Goal: Entertainment & Leisure: Consume media (video, audio)

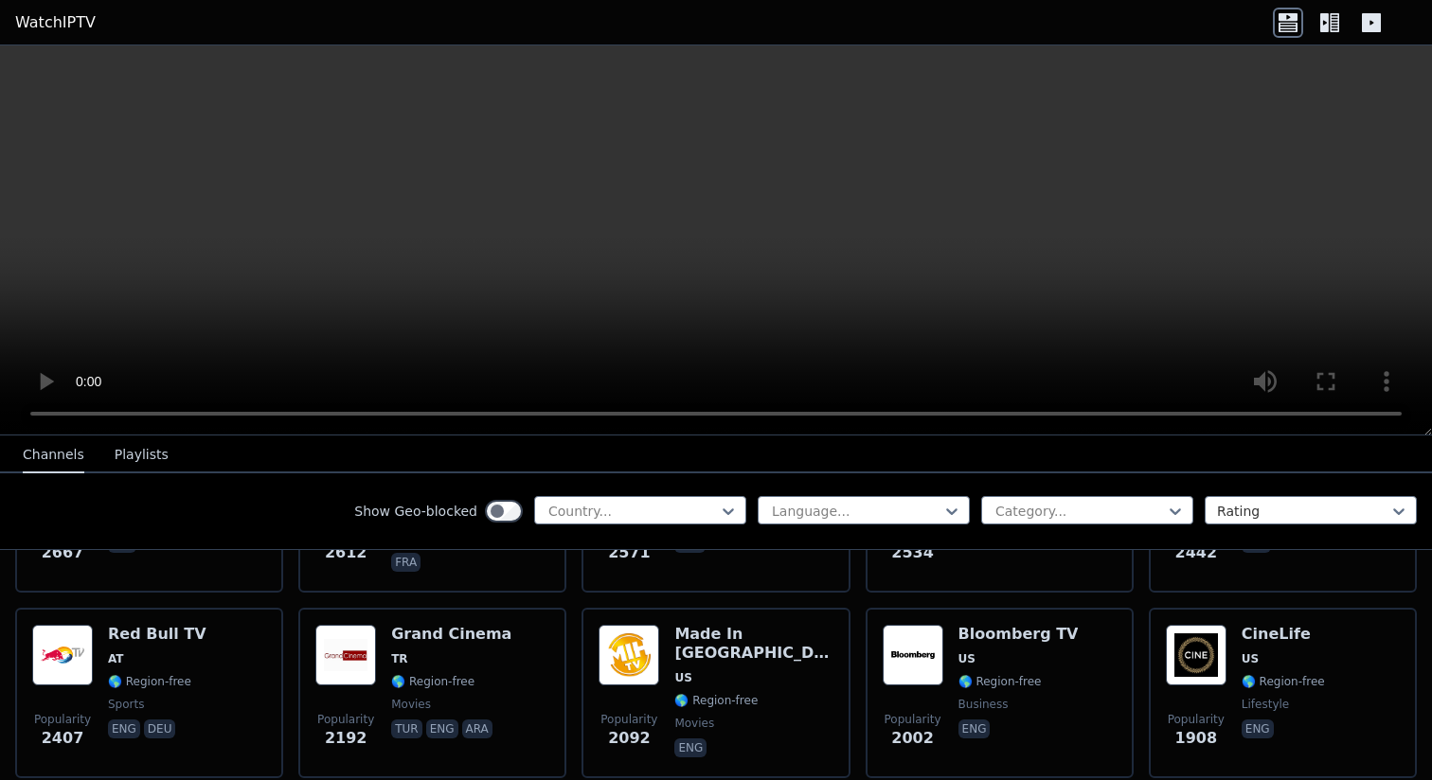
scroll to position [728, 0]
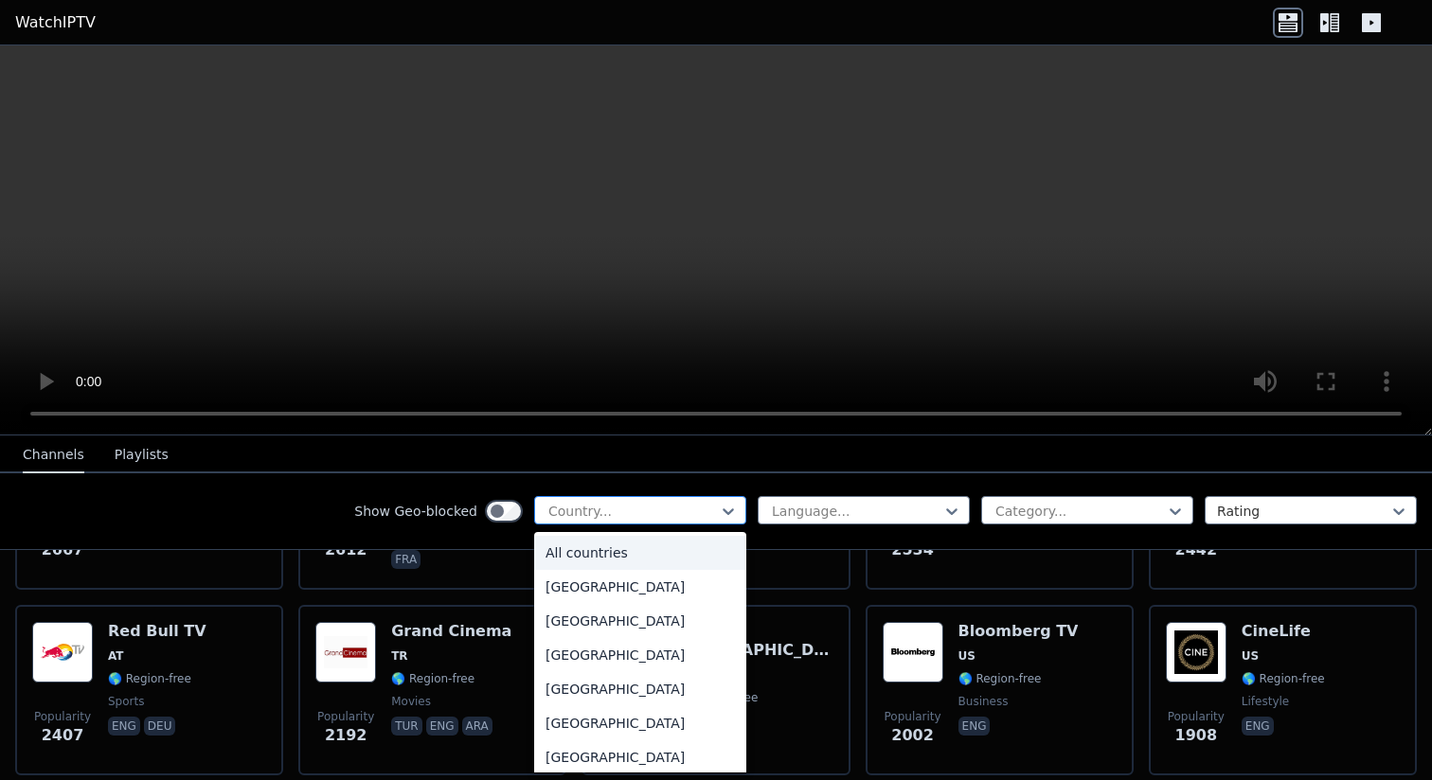
click at [648, 524] on div "Country..." at bounding box center [640, 510] width 212 height 28
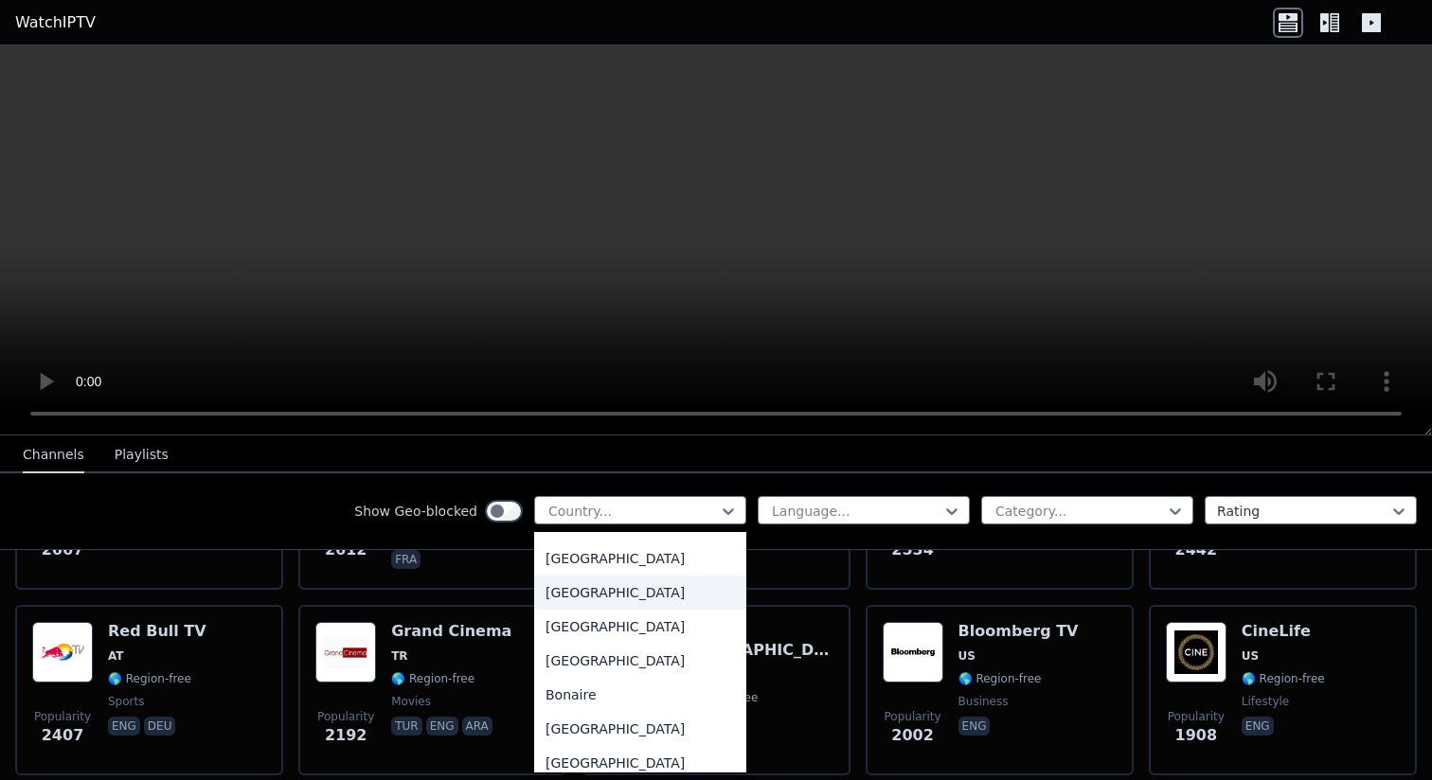
scroll to position [624, 0]
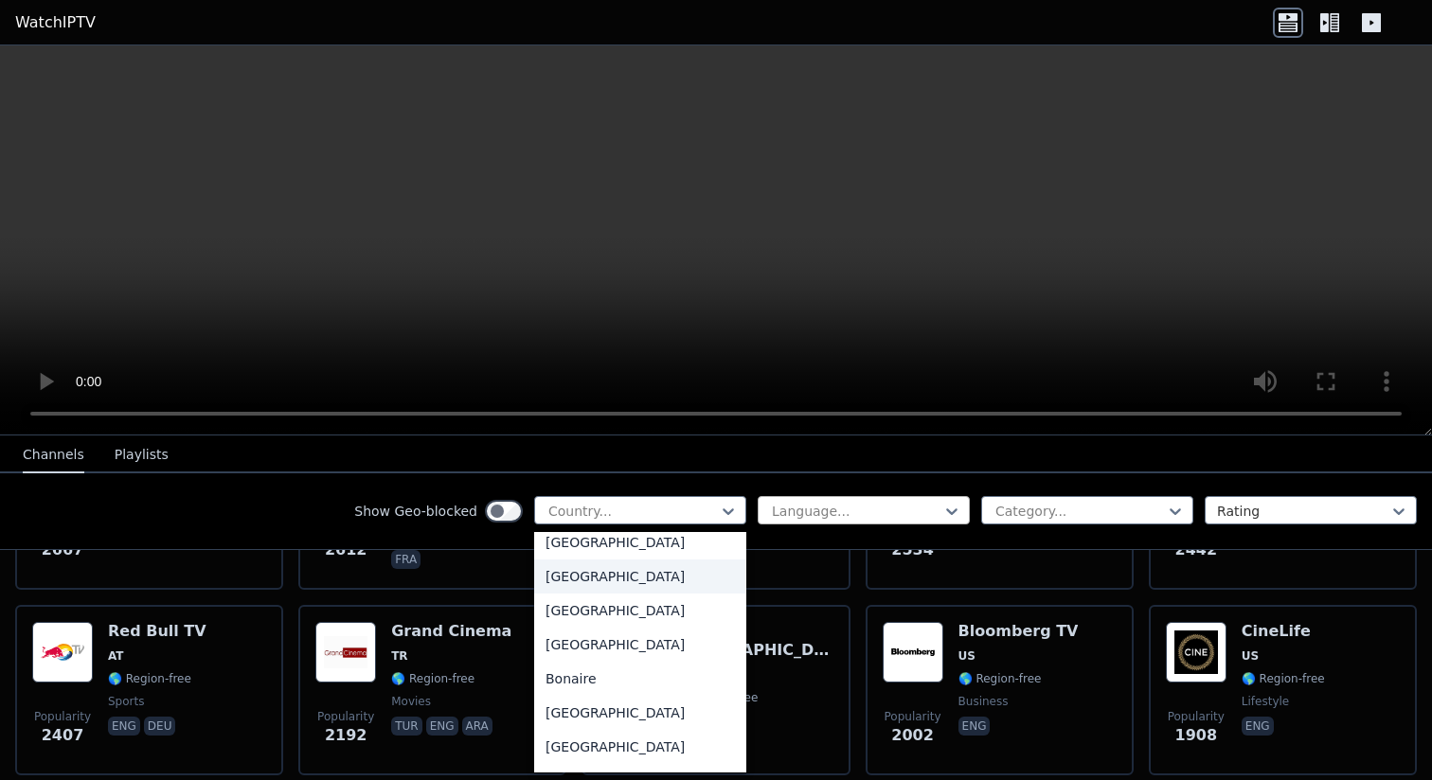
click at [877, 499] on div "Language..." at bounding box center [864, 510] width 212 height 28
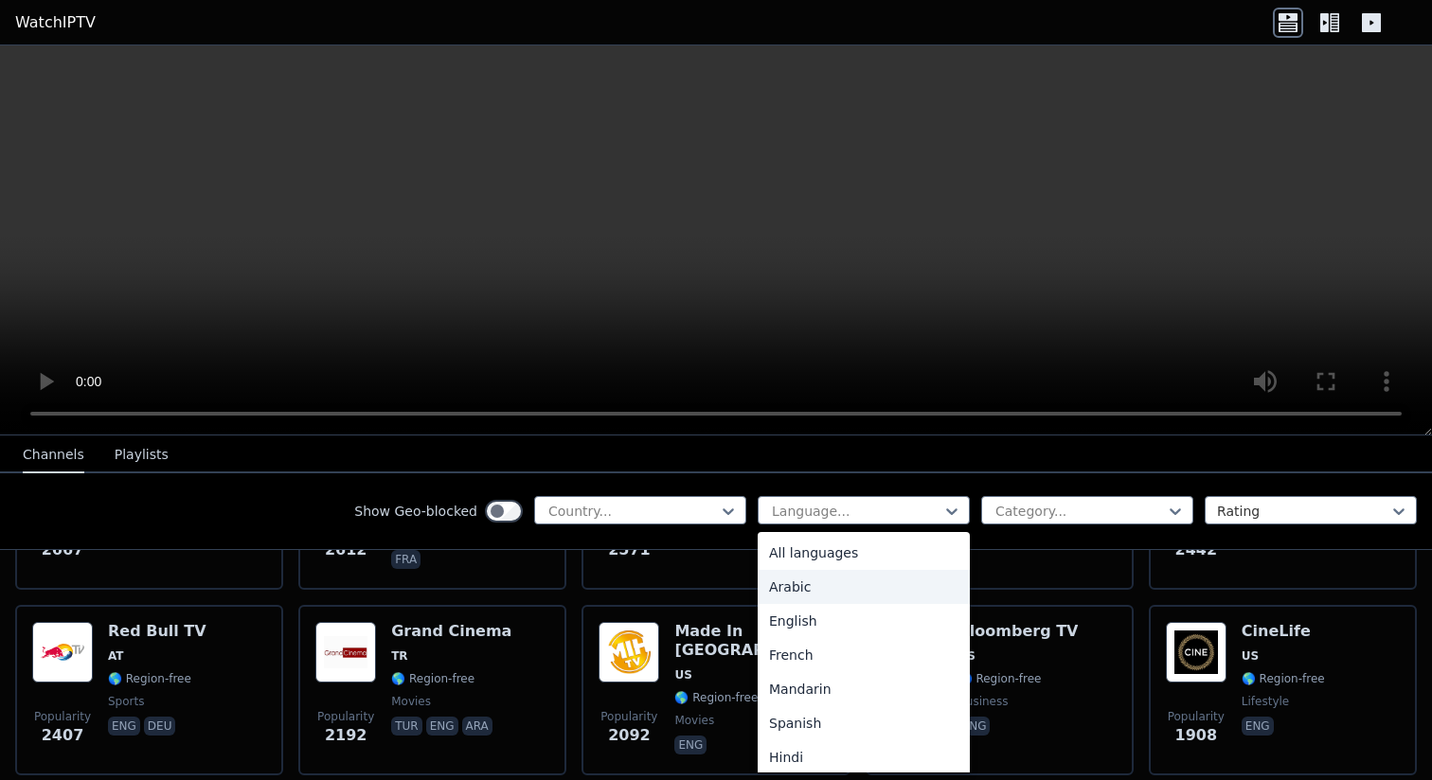
click at [856, 589] on div "Arabic" at bounding box center [864, 587] width 212 height 34
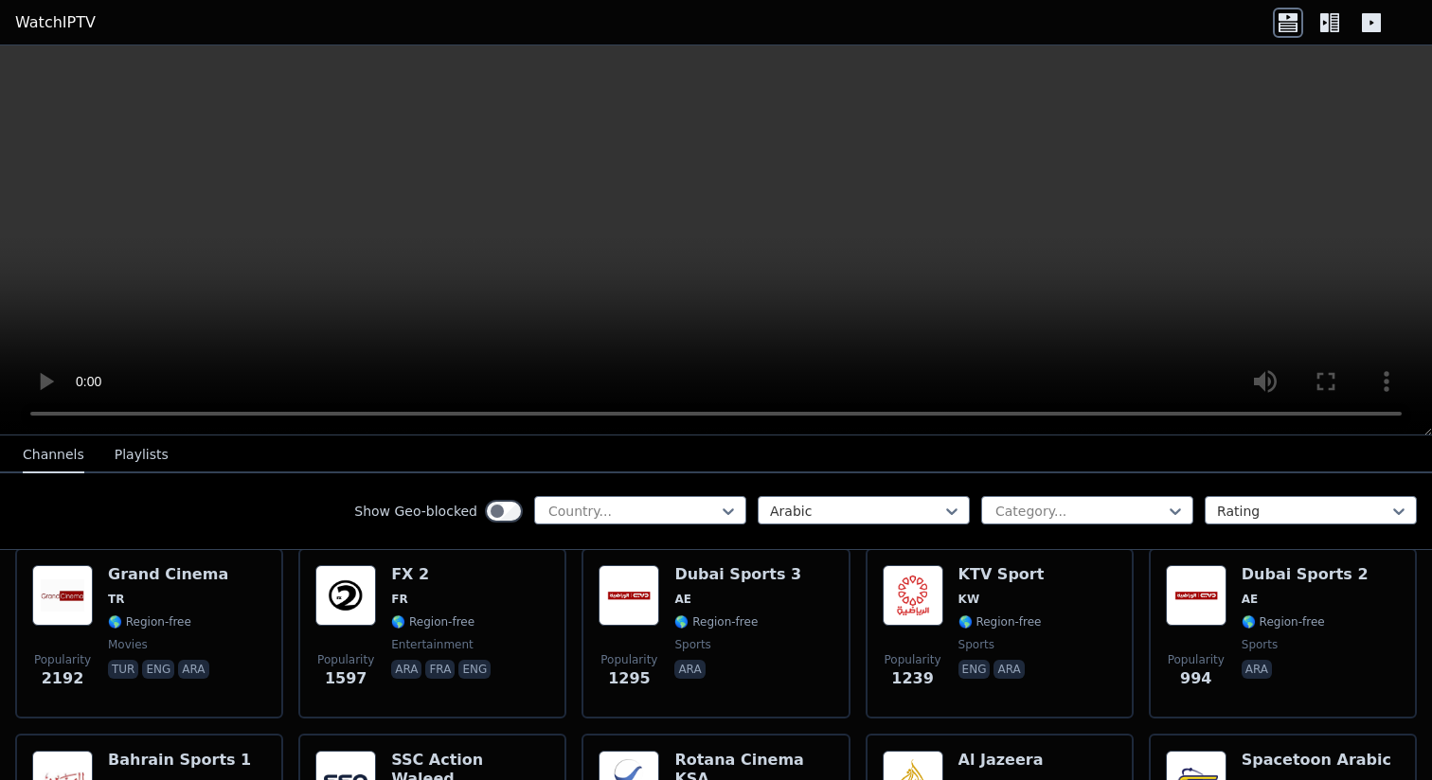
scroll to position [220, 0]
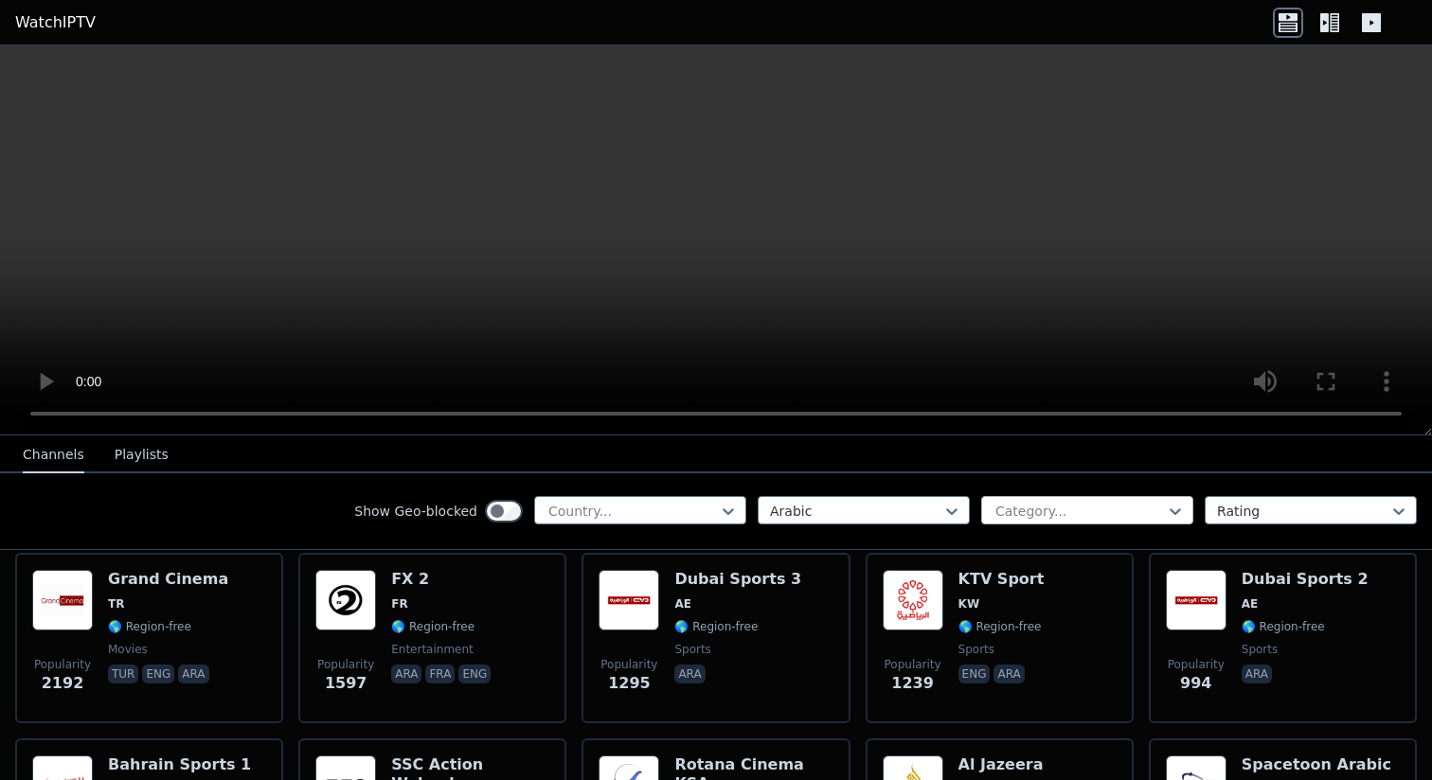
click at [1099, 519] on div at bounding box center [1080, 511] width 172 height 19
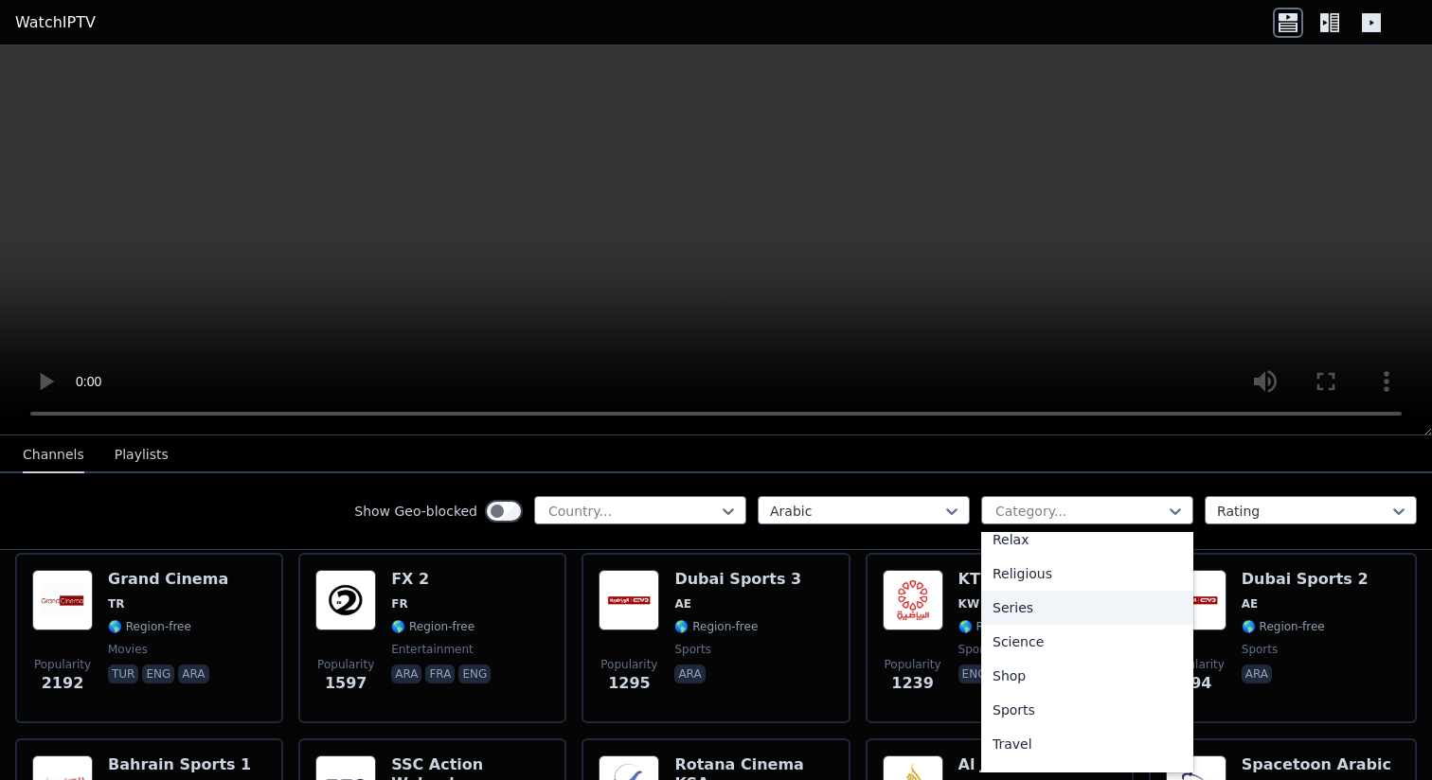
scroll to position [688, 0]
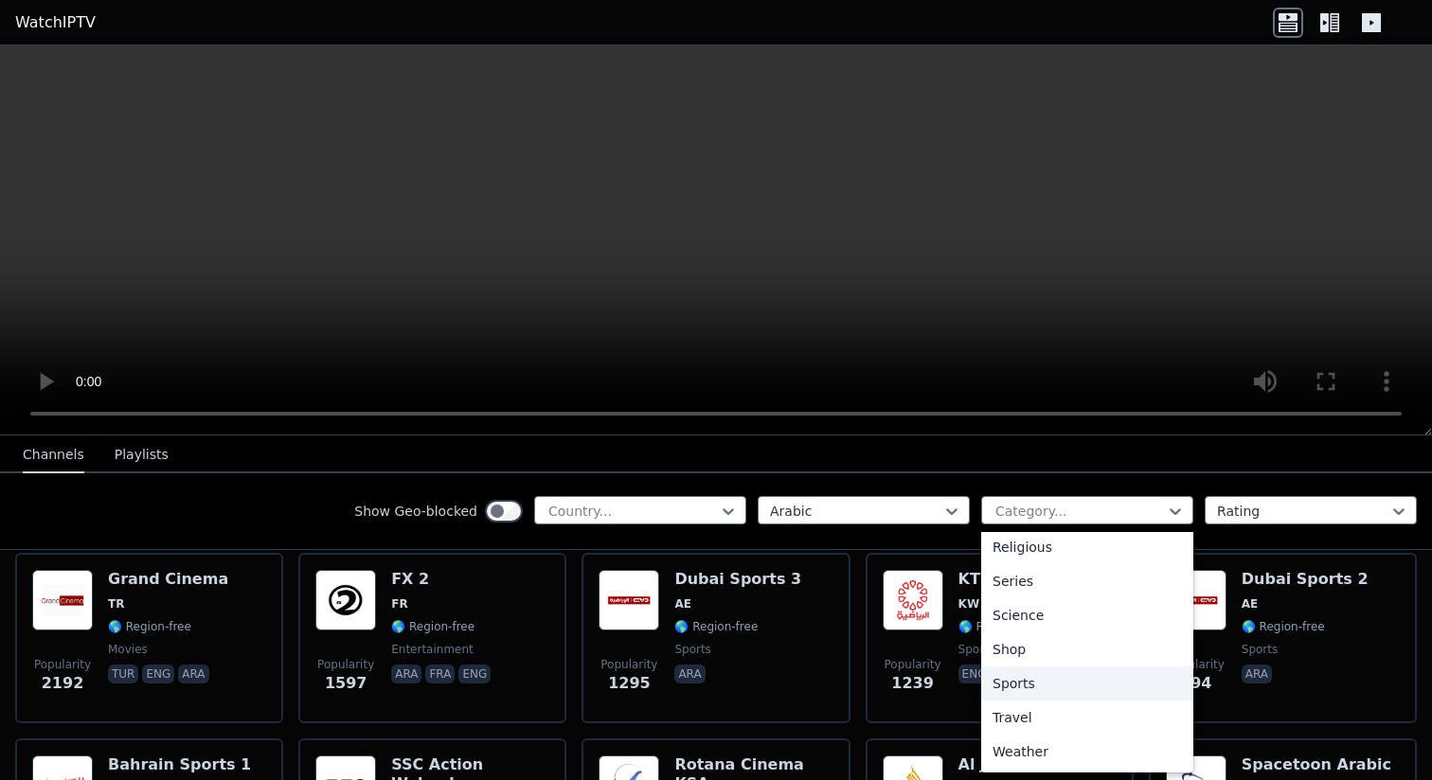
click at [1036, 684] on div "Sports" at bounding box center [1087, 684] width 212 height 34
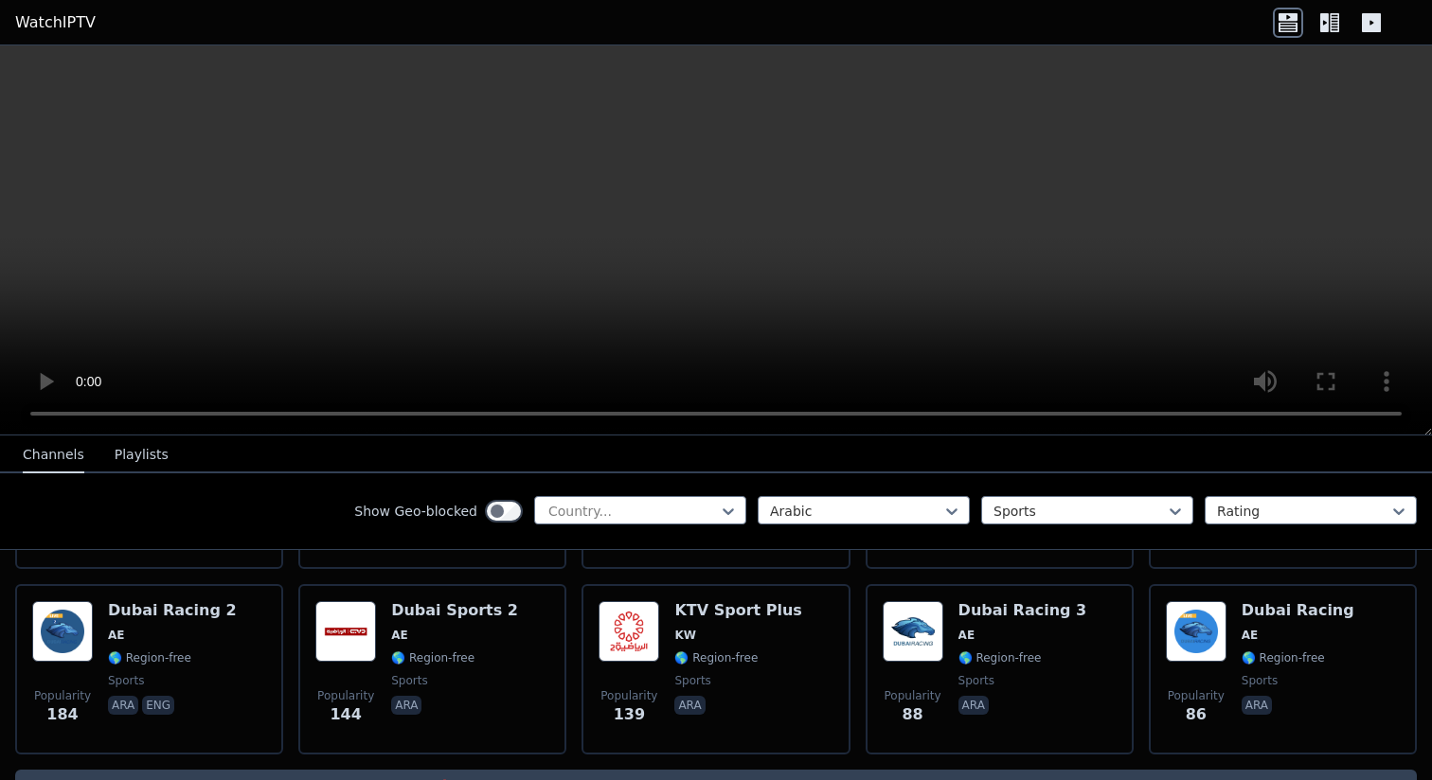
scroll to position [614, 0]
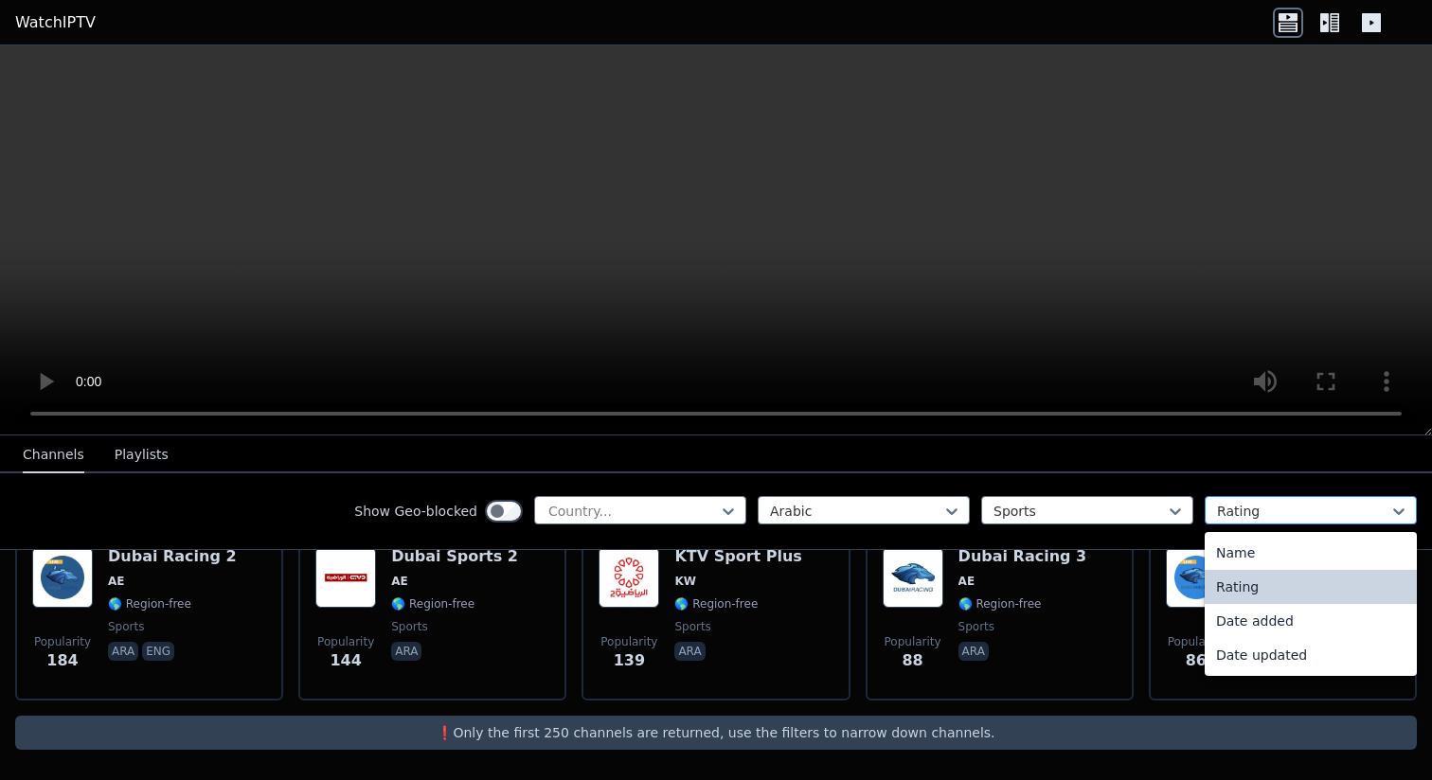
click at [1230, 515] on div at bounding box center [1303, 511] width 172 height 19
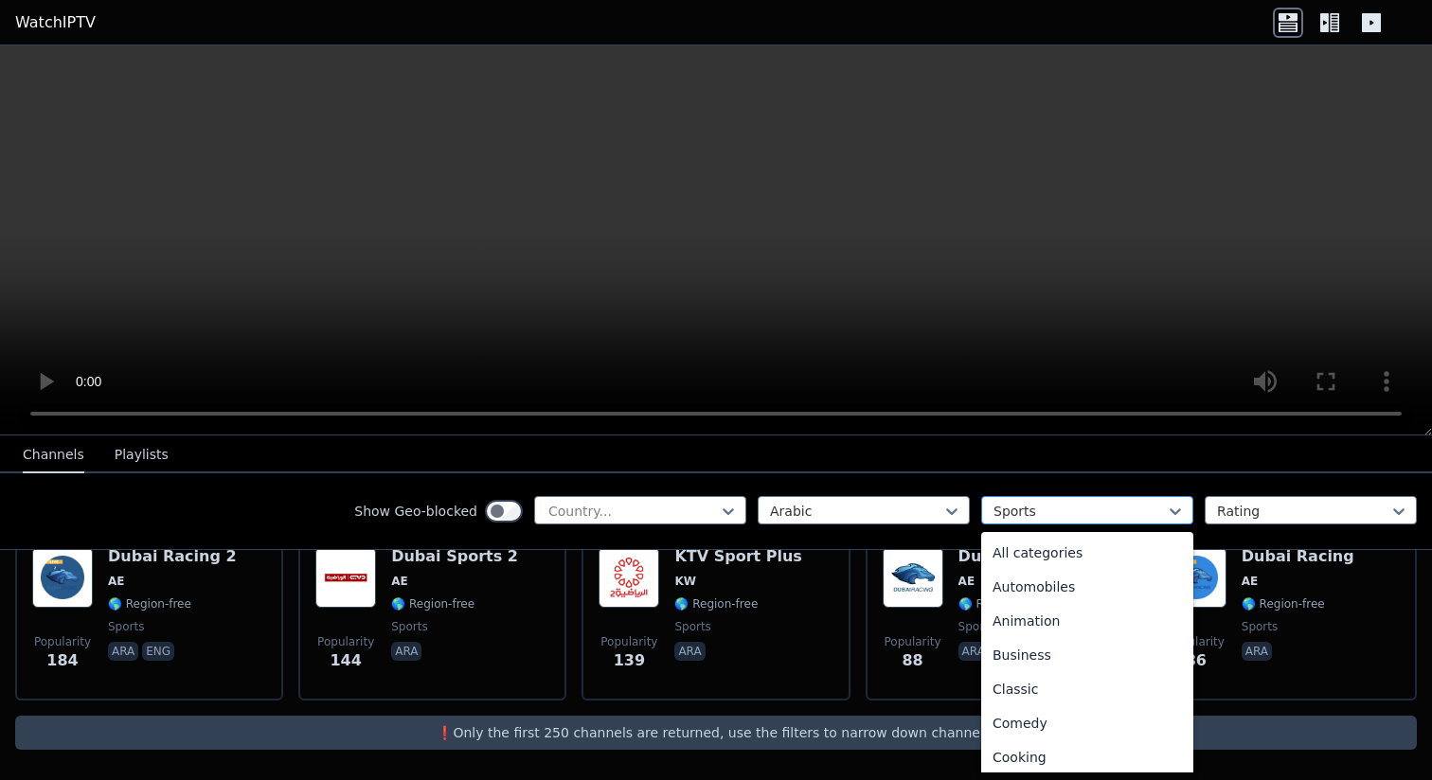
click at [1115, 515] on div at bounding box center [1080, 511] width 172 height 19
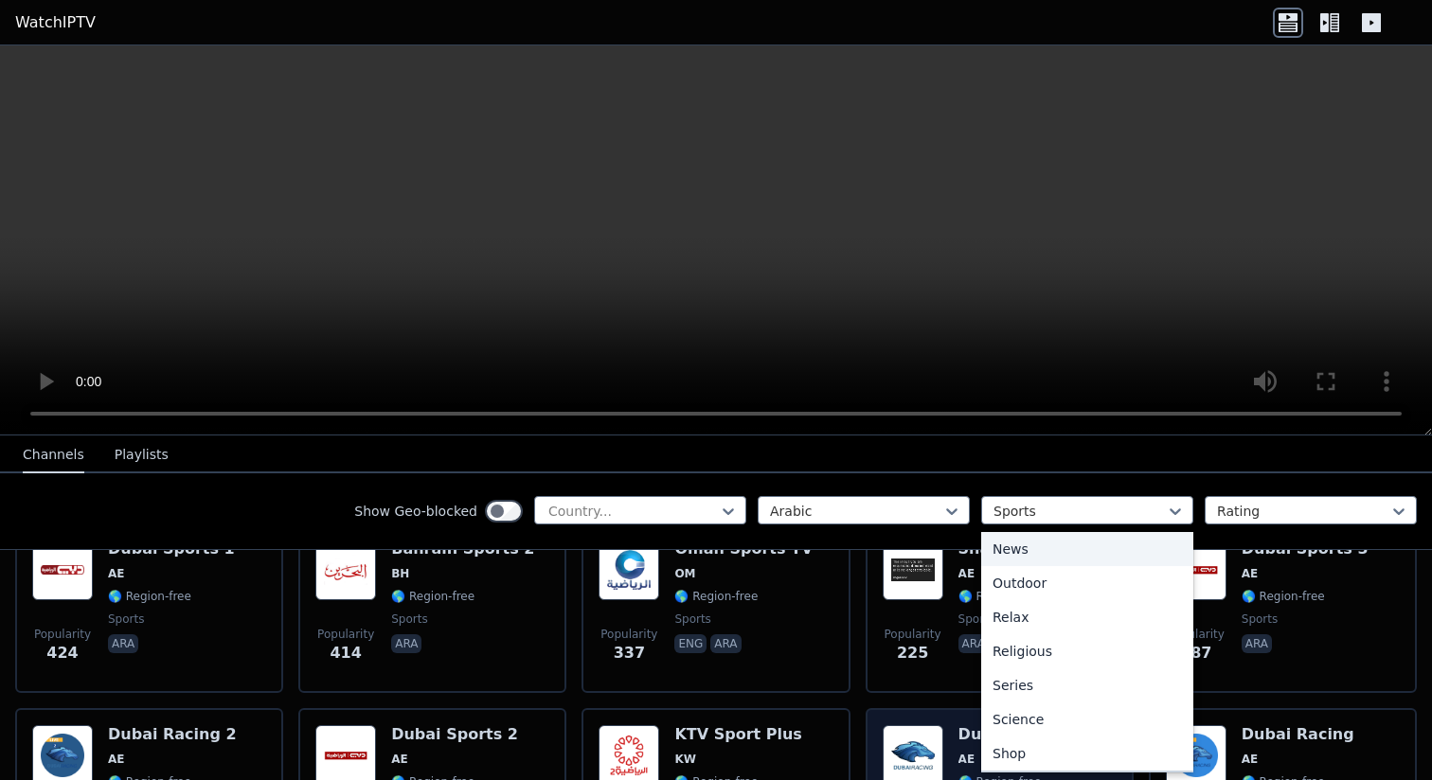
scroll to position [346, 0]
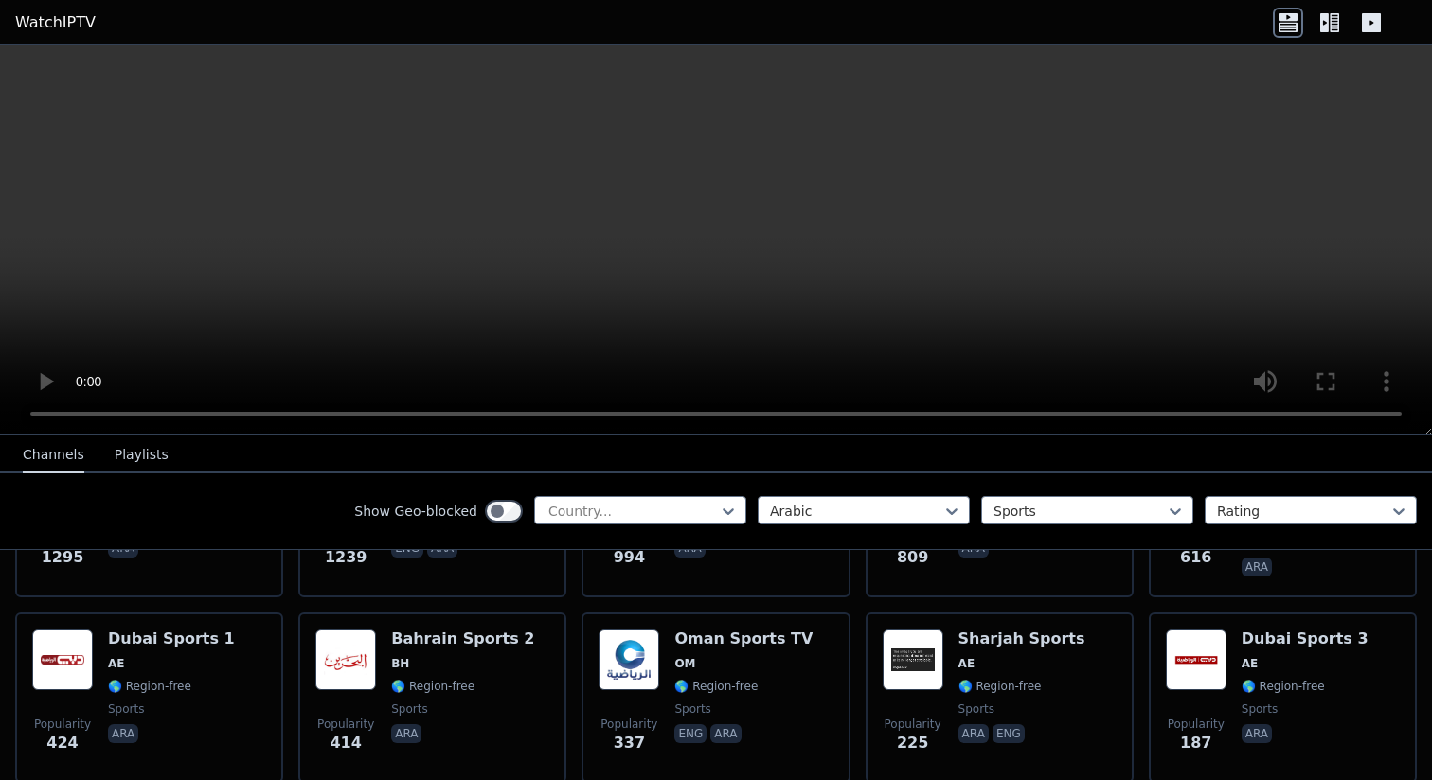
click at [1332, 29] on icon at bounding box center [1330, 23] width 30 height 30
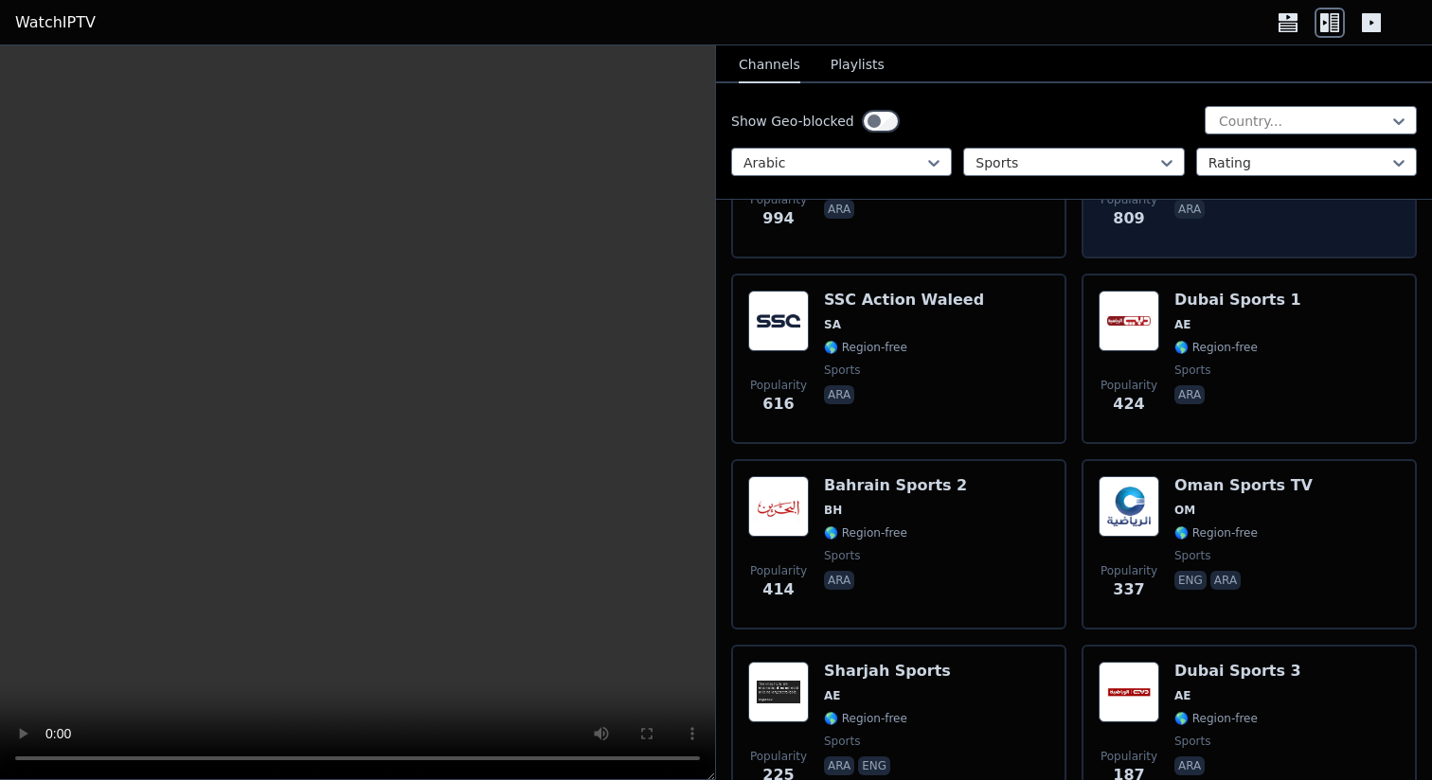
scroll to position [534, 0]
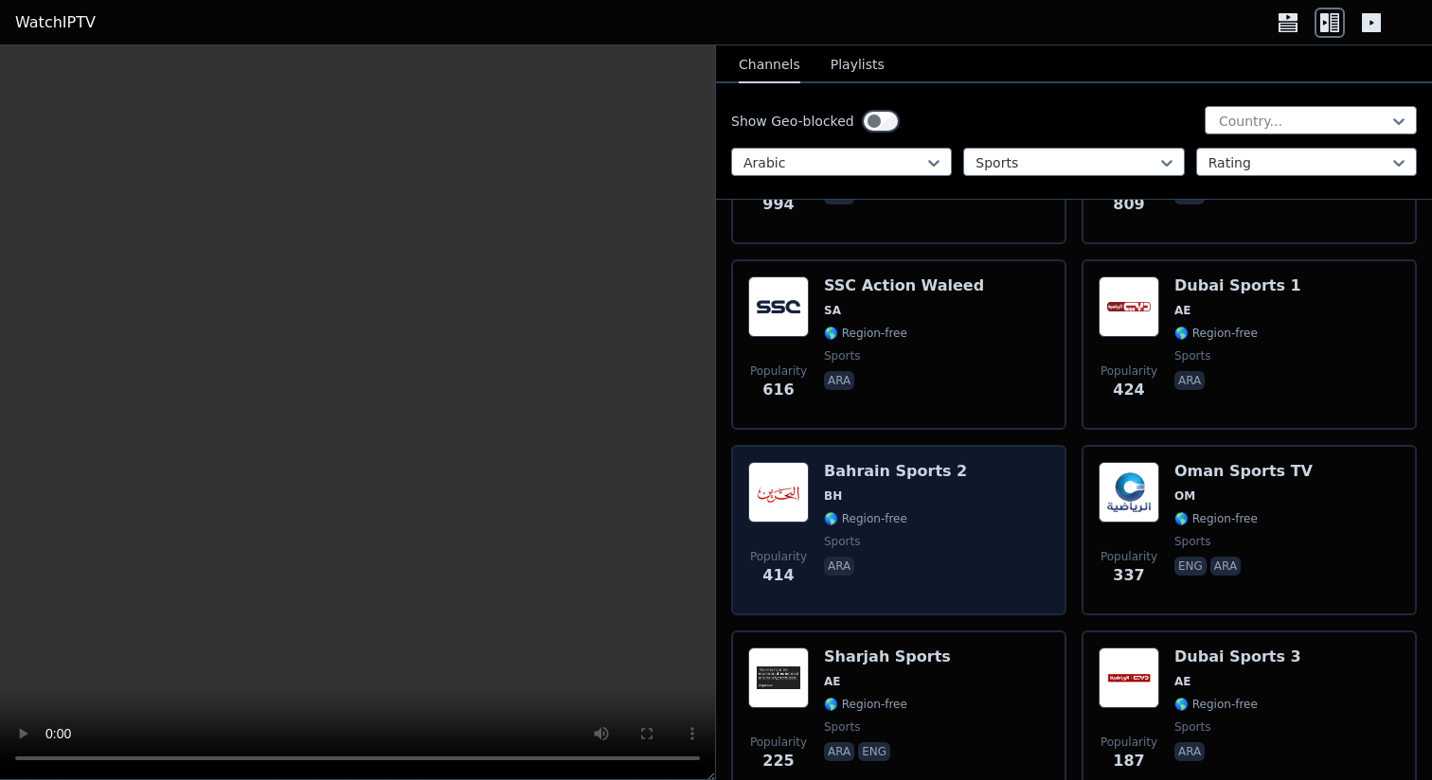
click at [887, 484] on div "Bahrain Sports 2 BH 🌎 Region-free sports ara" at bounding box center [895, 530] width 143 height 136
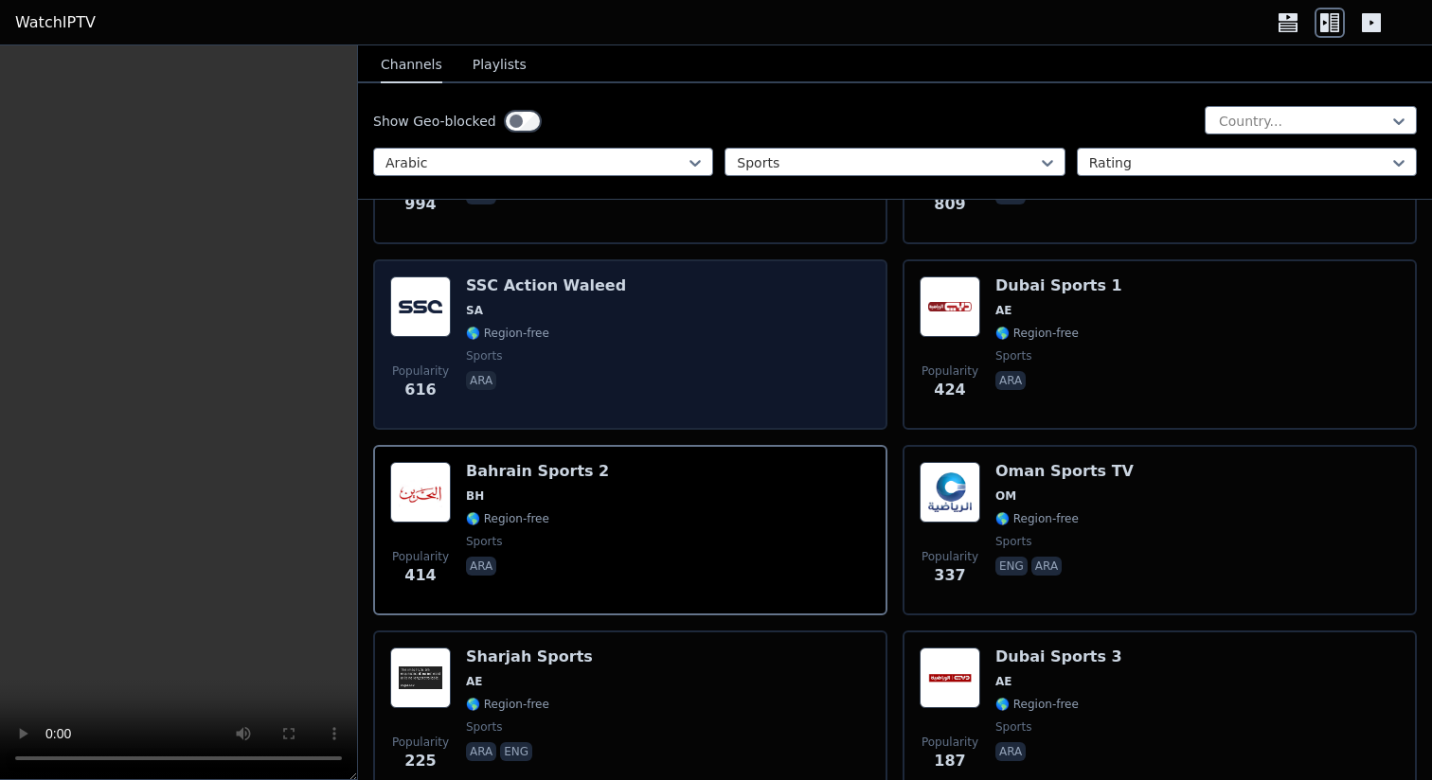
click at [799, 331] on div "Popularity 616 SSC Action Waleed SA 🌎 Region-free sports ara" at bounding box center [630, 345] width 480 height 136
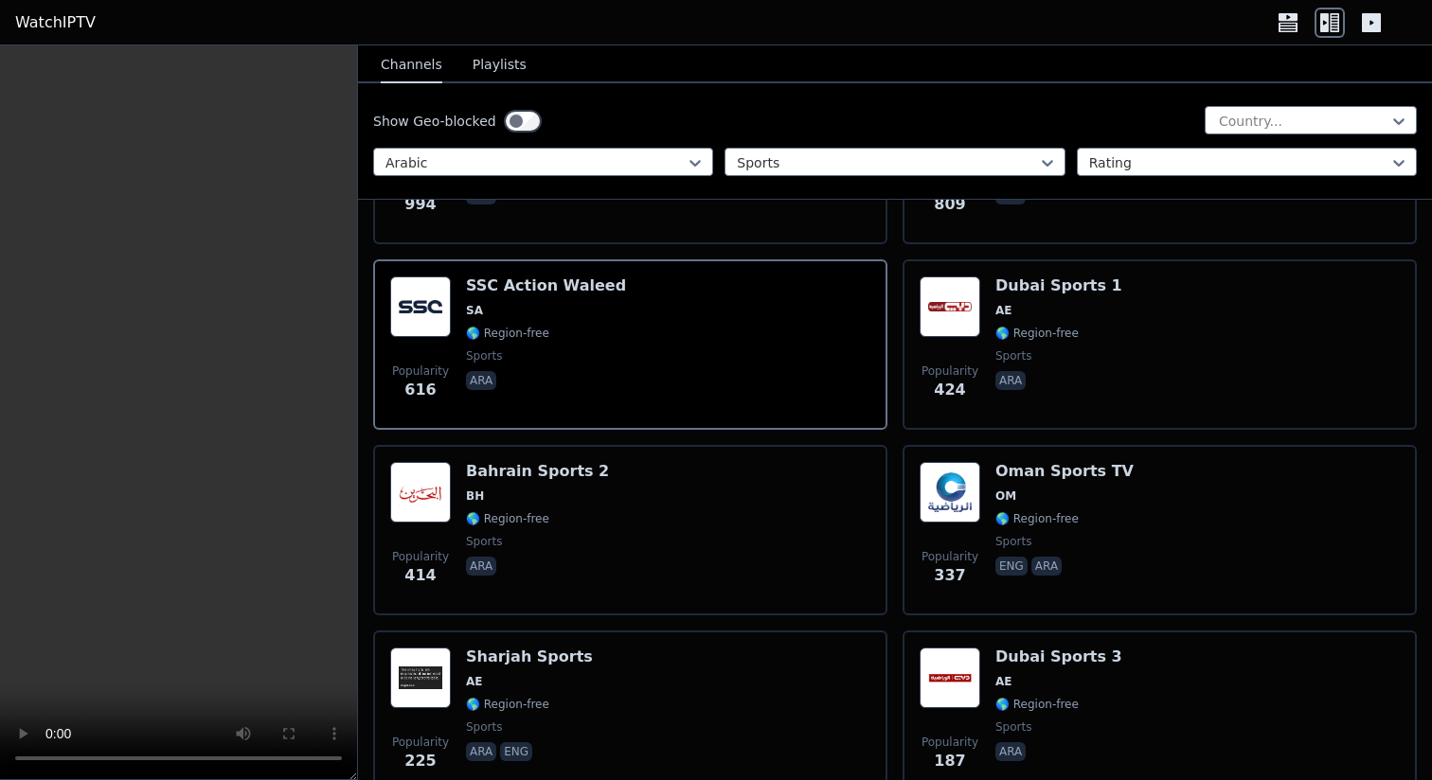
click at [1371, 27] on icon at bounding box center [1371, 22] width 19 height 19
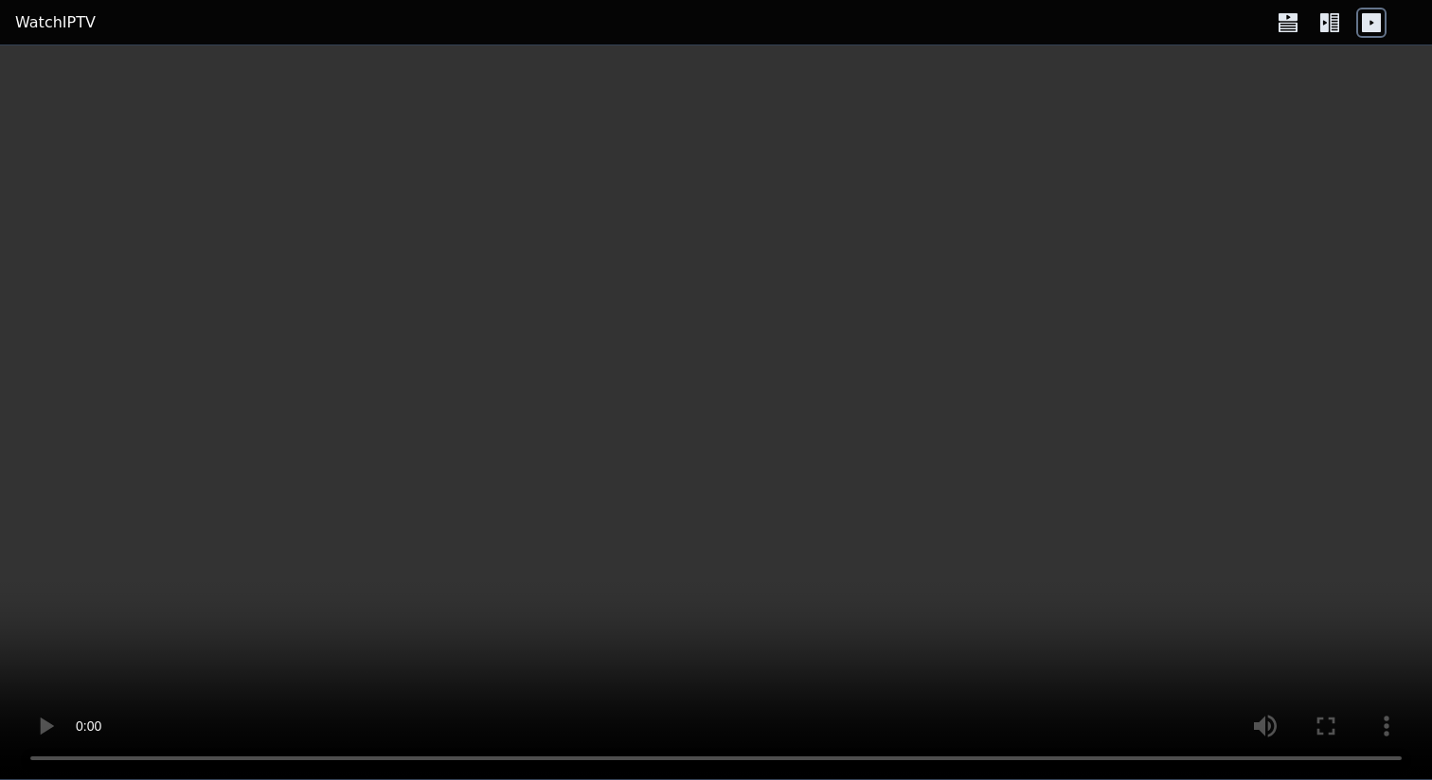
click at [1371, 27] on icon at bounding box center [1371, 22] width 19 height 19
click at [1335, 21] on icon at bounding box center [1330, 23] width 30 height 30
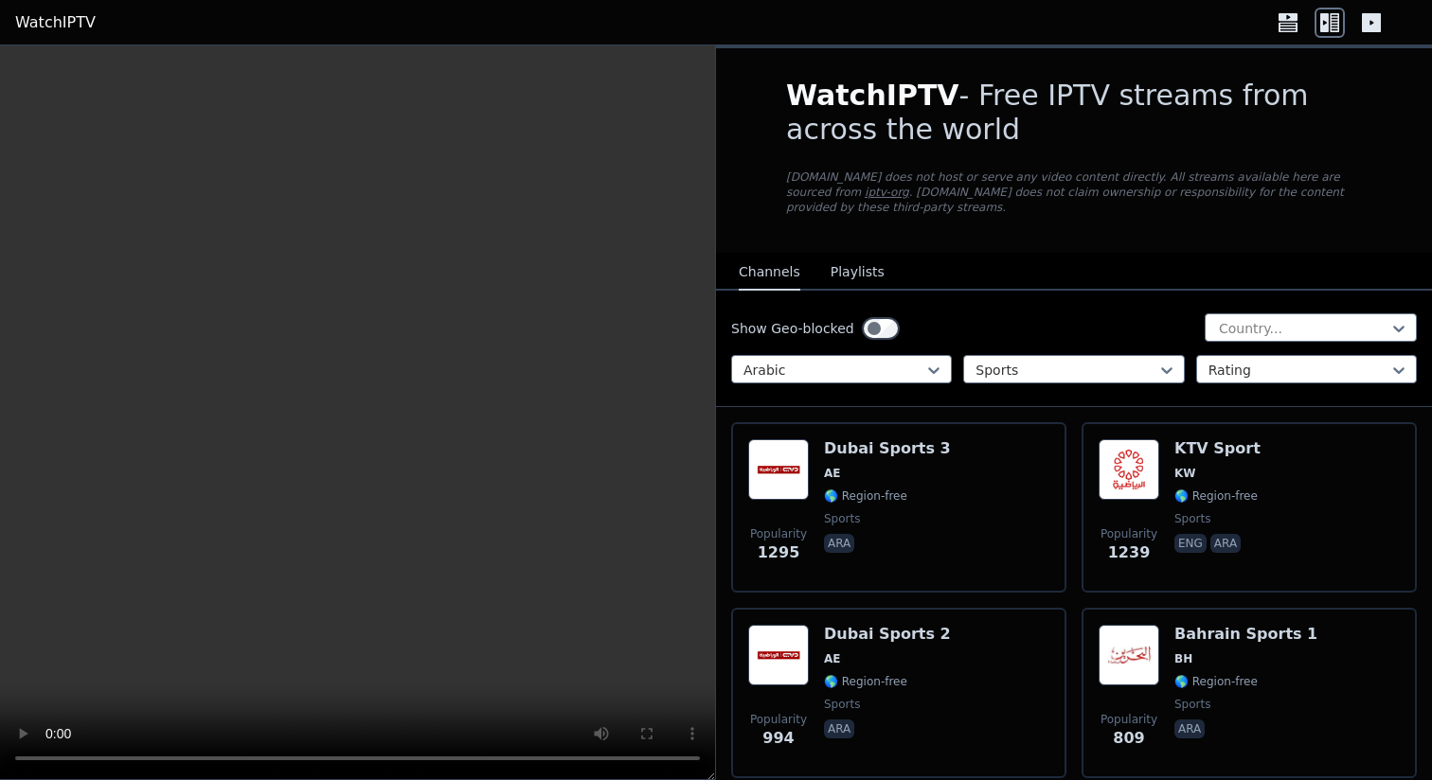
click at [866, 280] on button "Playlists" at bounding box center [858, 273] width 54 height 36
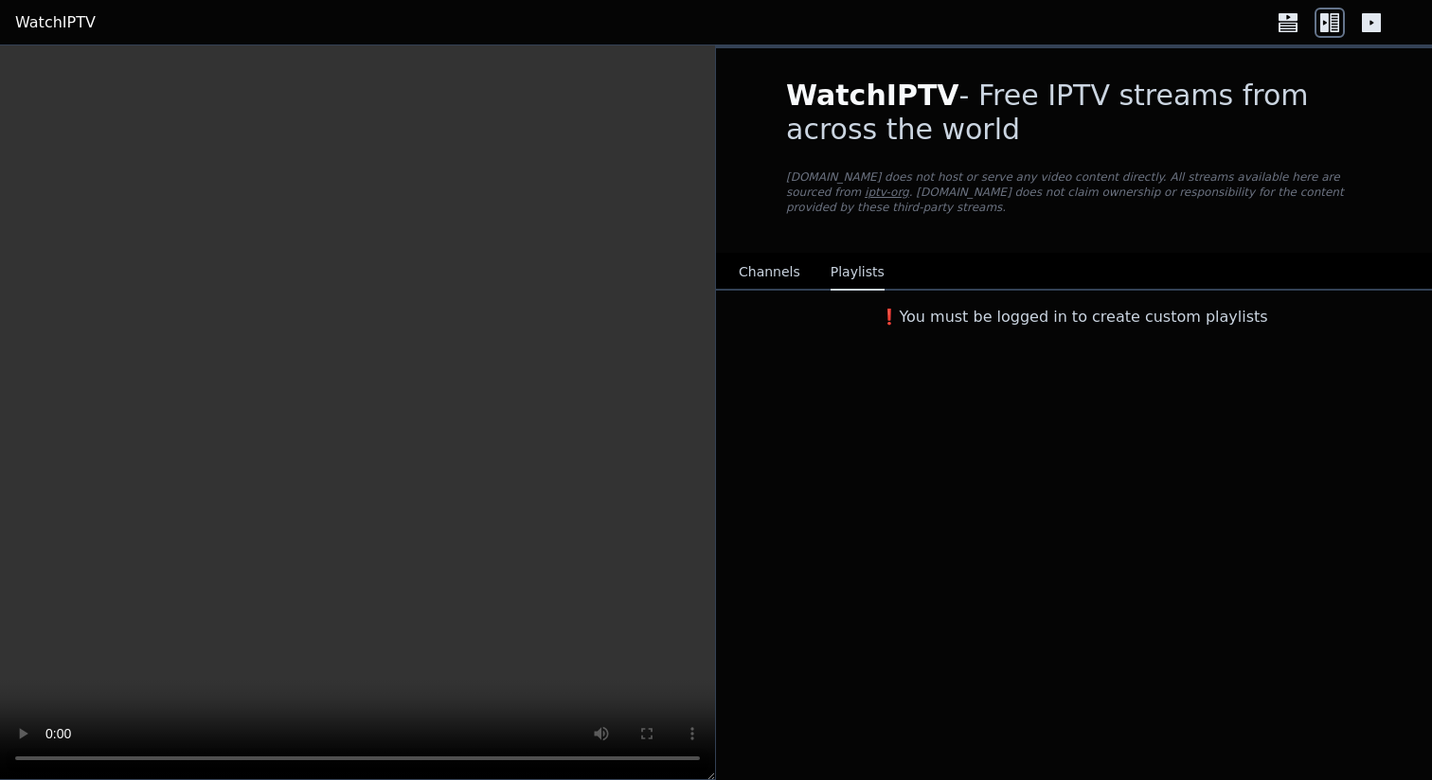
click at [768, 277] on button "Channels" at bounding box center [770, 273] width 62 height 36
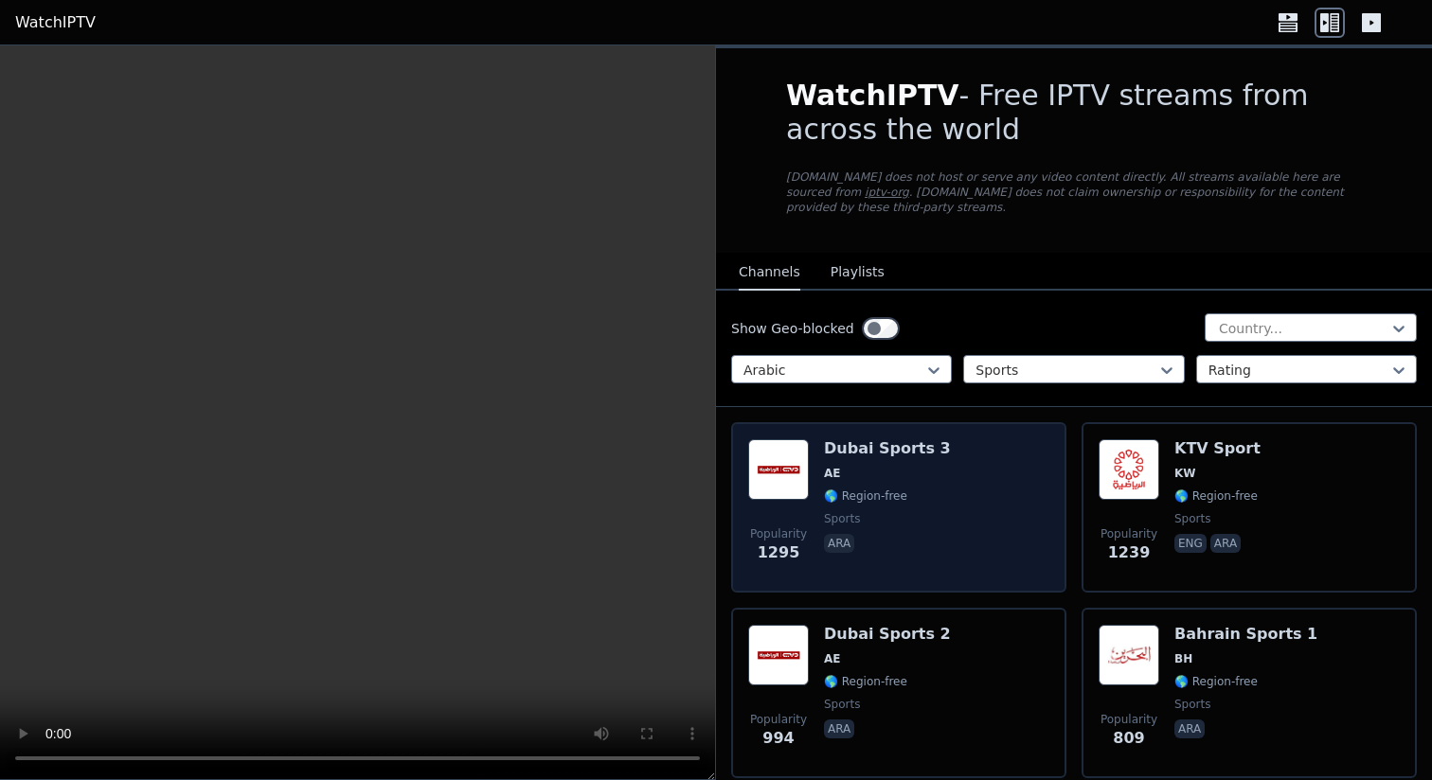
click at [846, 531] on div "Dubai Sports 3 AE 🌎 Region-free sports ara" at bounding box center [887, 507] width 127 height 136
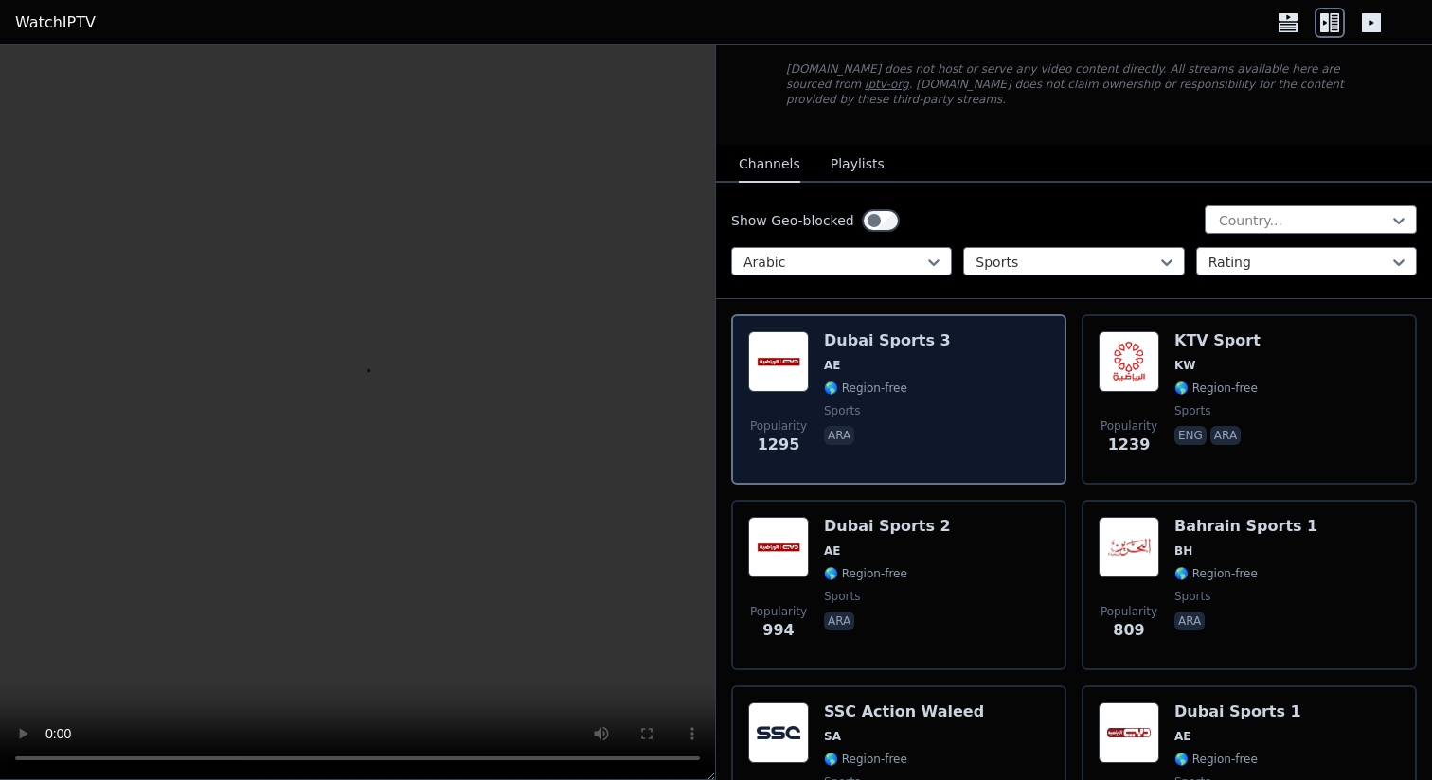
scroll to position [217, 0]
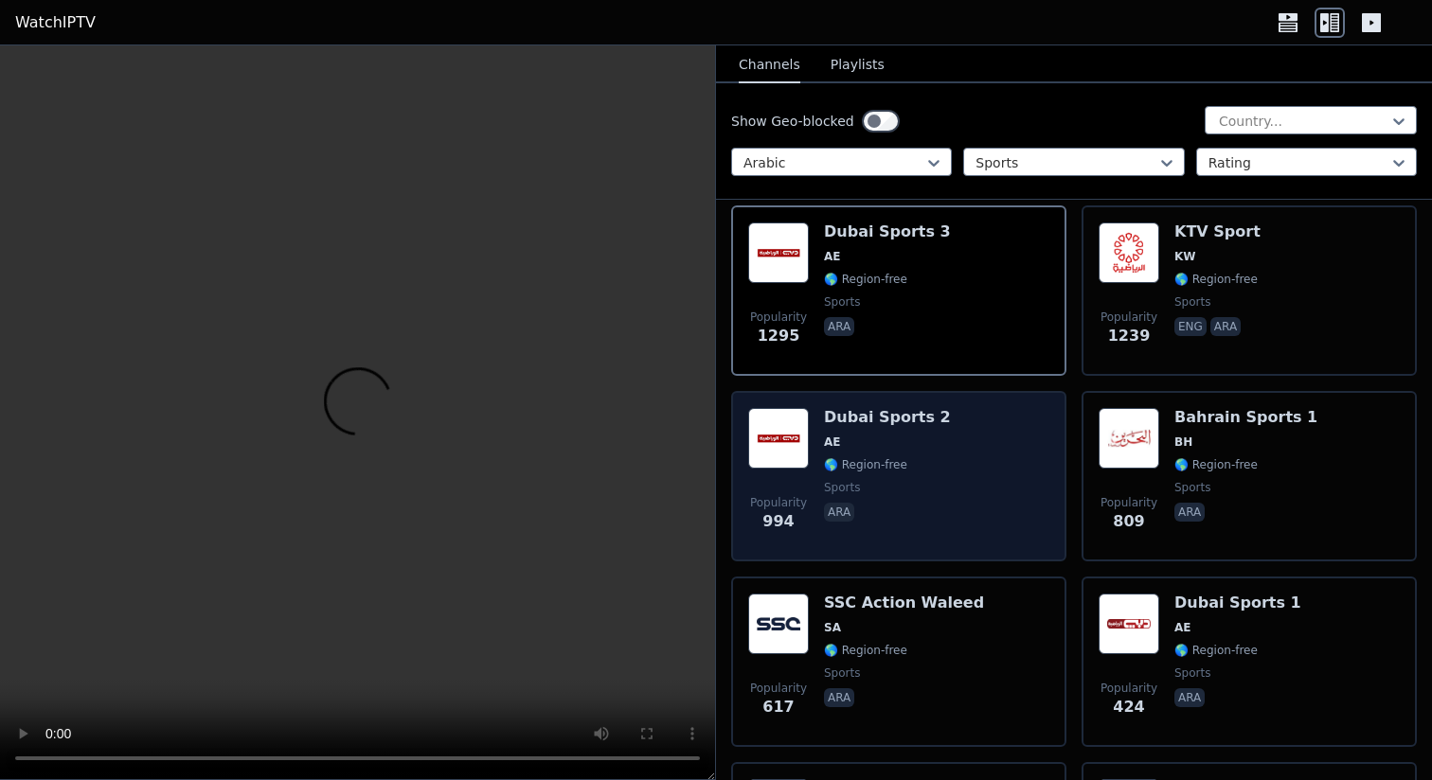
click at [956, 487] on div "Popularity 994 Dubai Sports 2 AE 🌎 Region-free sports ara" at bounding box center [898, 476] width 301 height 136
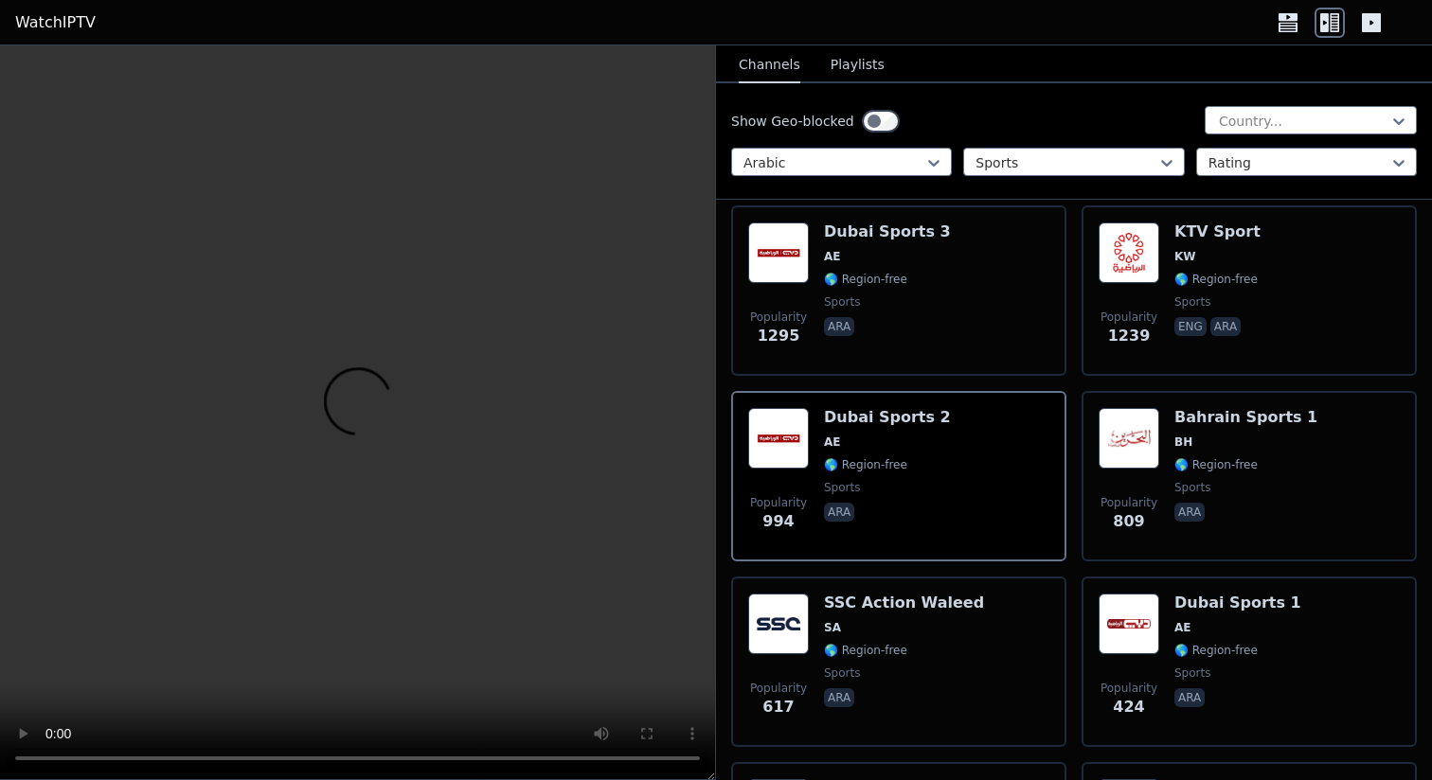
click at [611, 494] on video at bounding box center [357, 412] width 715 height 735
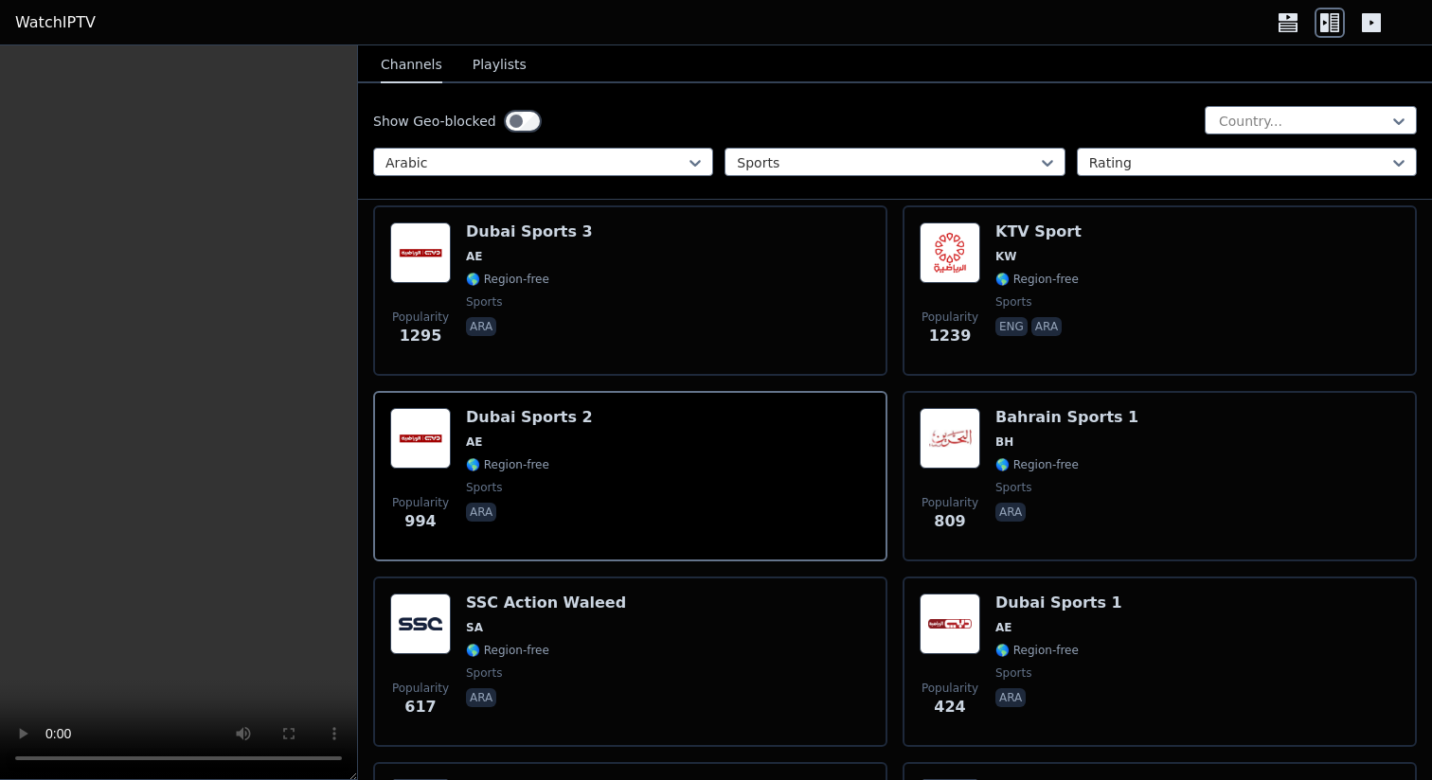
click at [195, 481] on video at bounding box center [178, 412] width 357 height 735
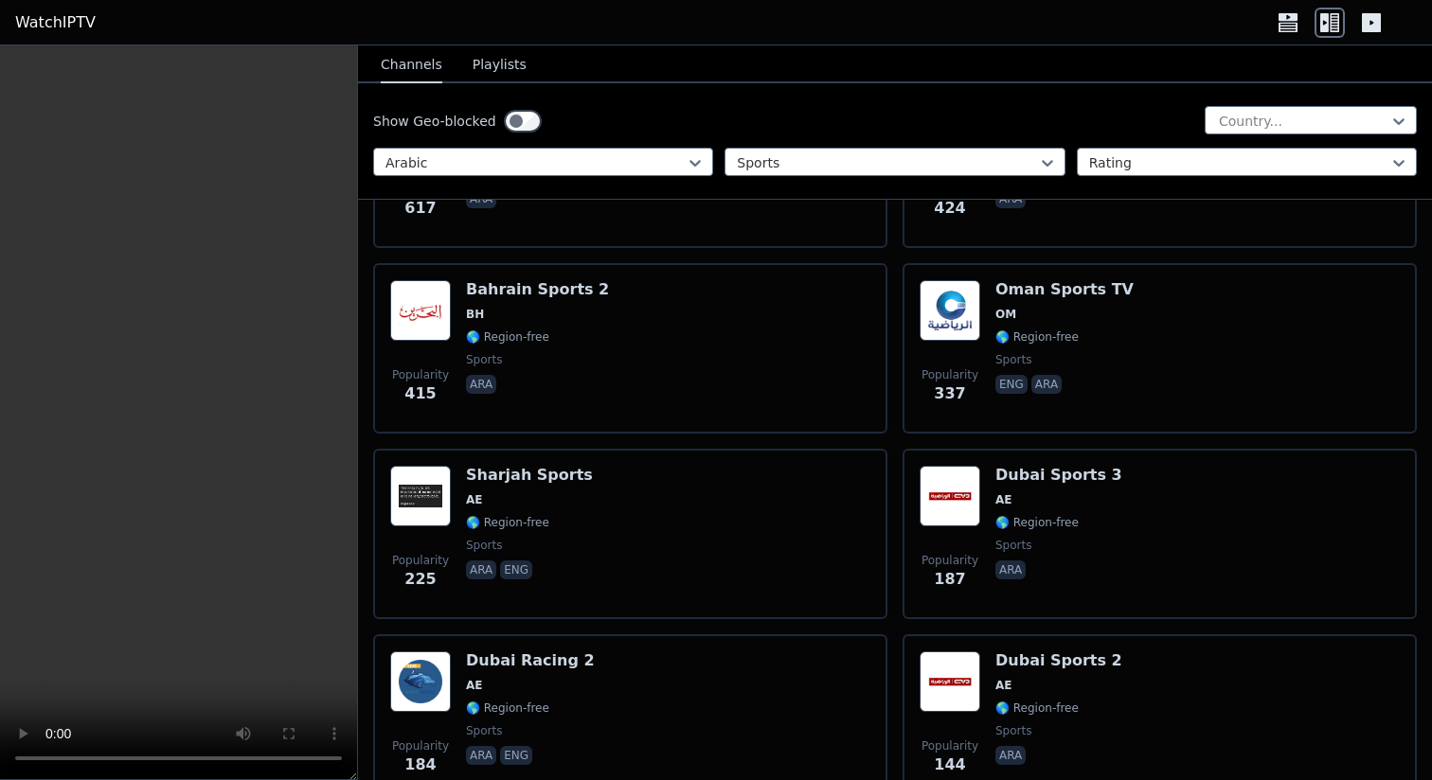
scroll to position [1192, 0]
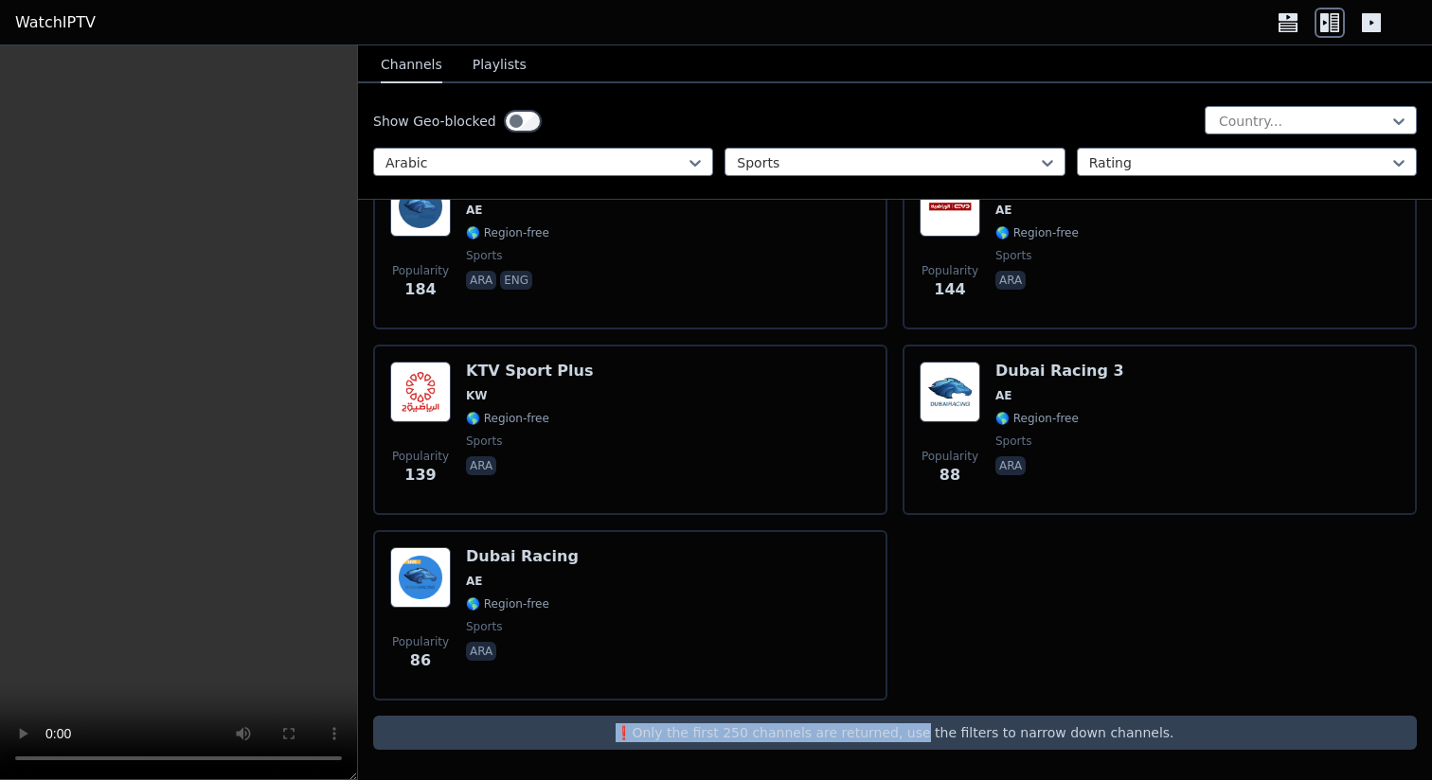
drag, startPoint x: 643, startPoint y: 731, endPoint x: 925, endPoint y: 730, distance: 282.3
click at [925, 732] on p "❗️Only the first 250 channels are returned, use the filters to narrow down chan…" at bounding box center [895, 733] width 1029 height 19
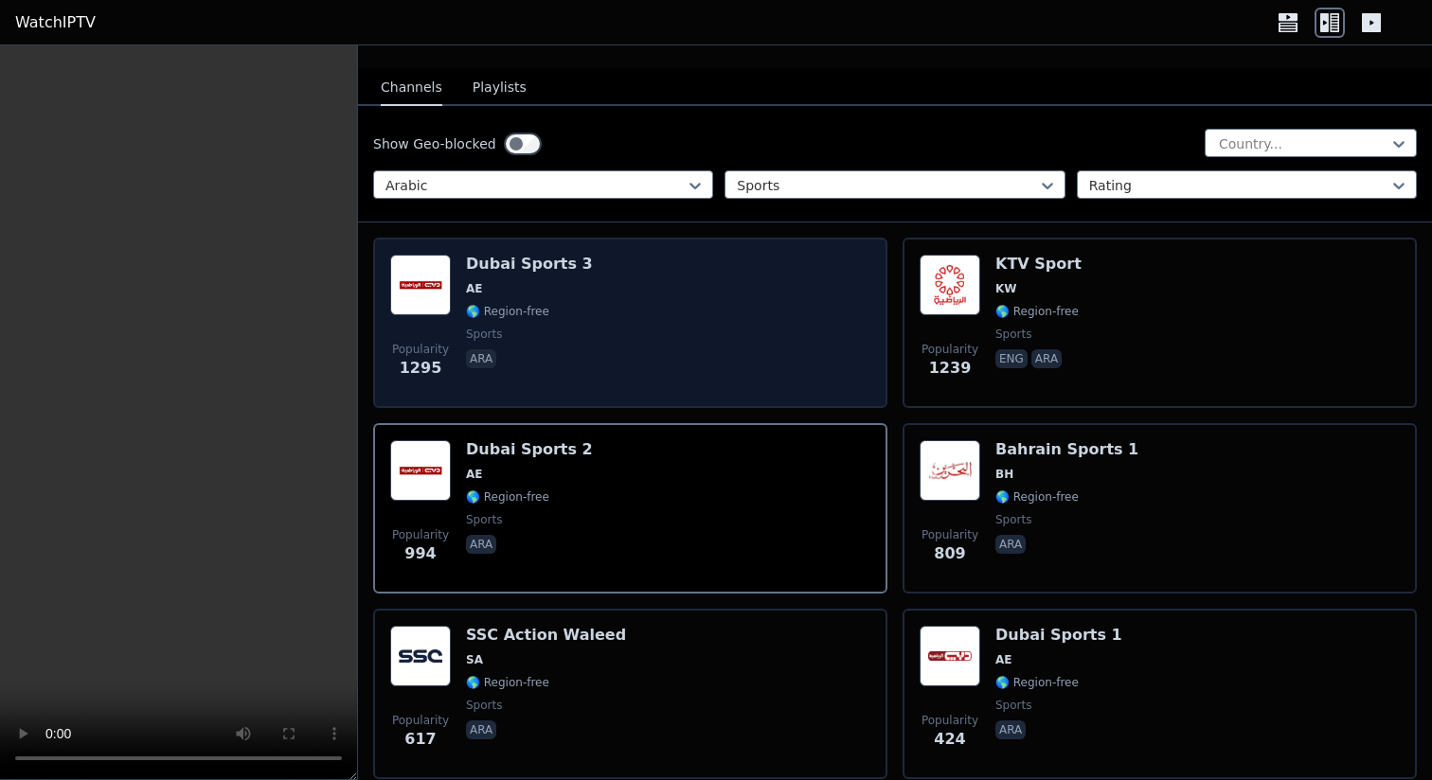
scroll to position [0, 0]
